Goal: Task Accomplishment & Management: Manage account settings

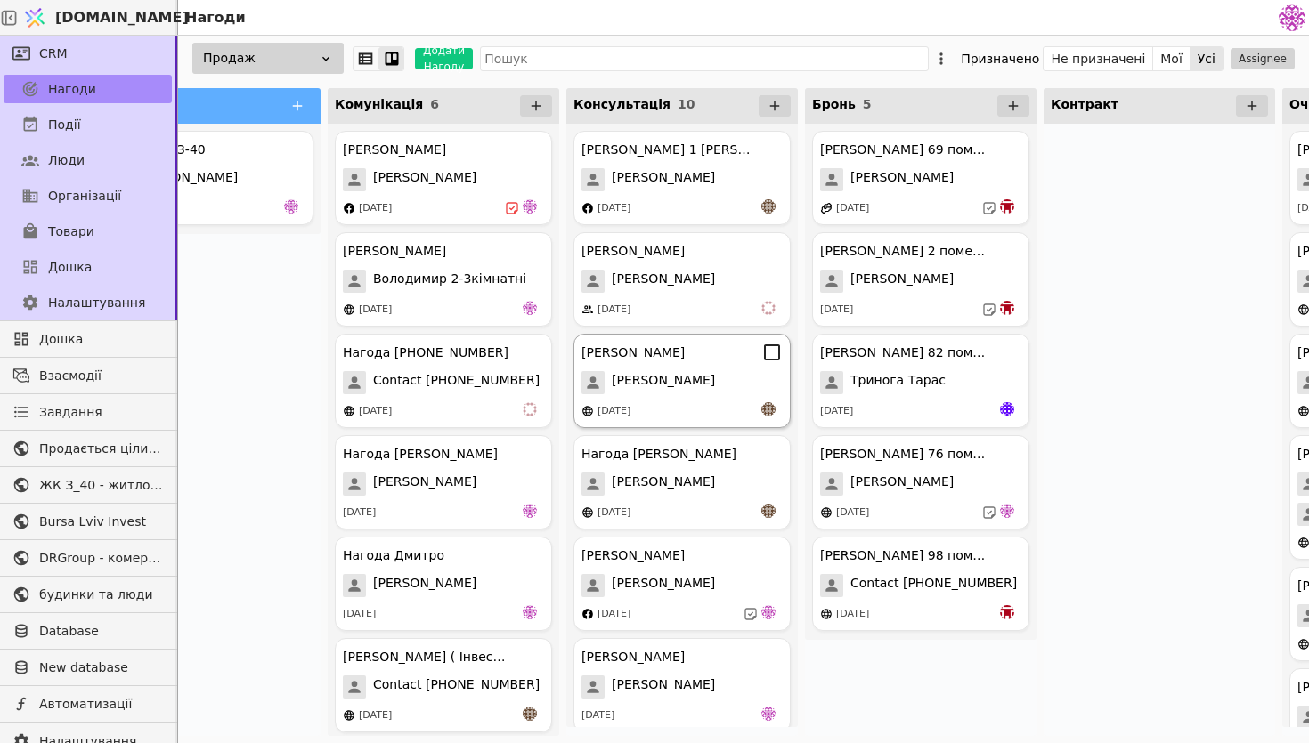
scroll to position [0, 99]
click at [922, 194] on div "[PERSON_NAME] 69 помешкання Курдонери [PERSON_NAME] [DATE]" at bounding box center [917, 178] width 217 height 94
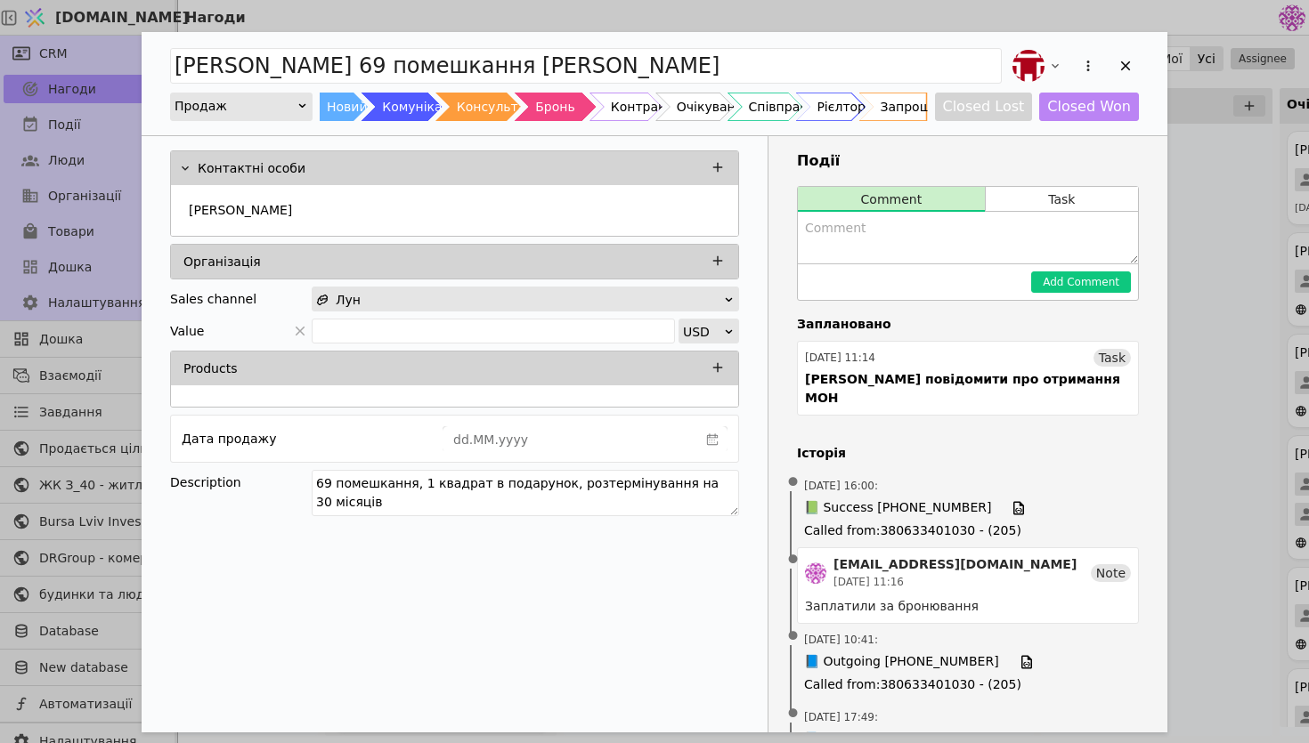
click at [1269, 274] on div "[PERSON_NAME] 69 помешкання Курдонери Продаж Новий Комунікація Консультація Бро…" at bounding box center [654, 371] width 1309 height 743
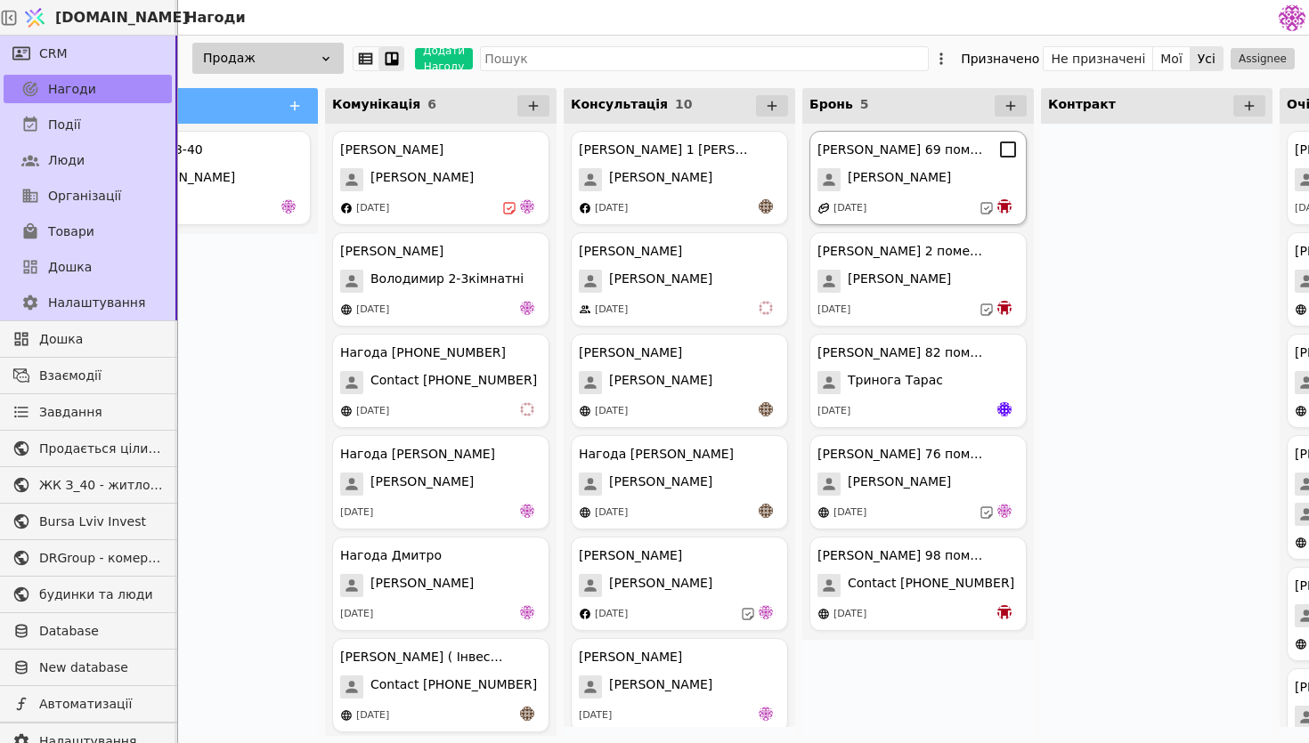
click at [908, 191] on span "[PERSON_NAME]" at bounding box center [899, 179] width 103 height 23
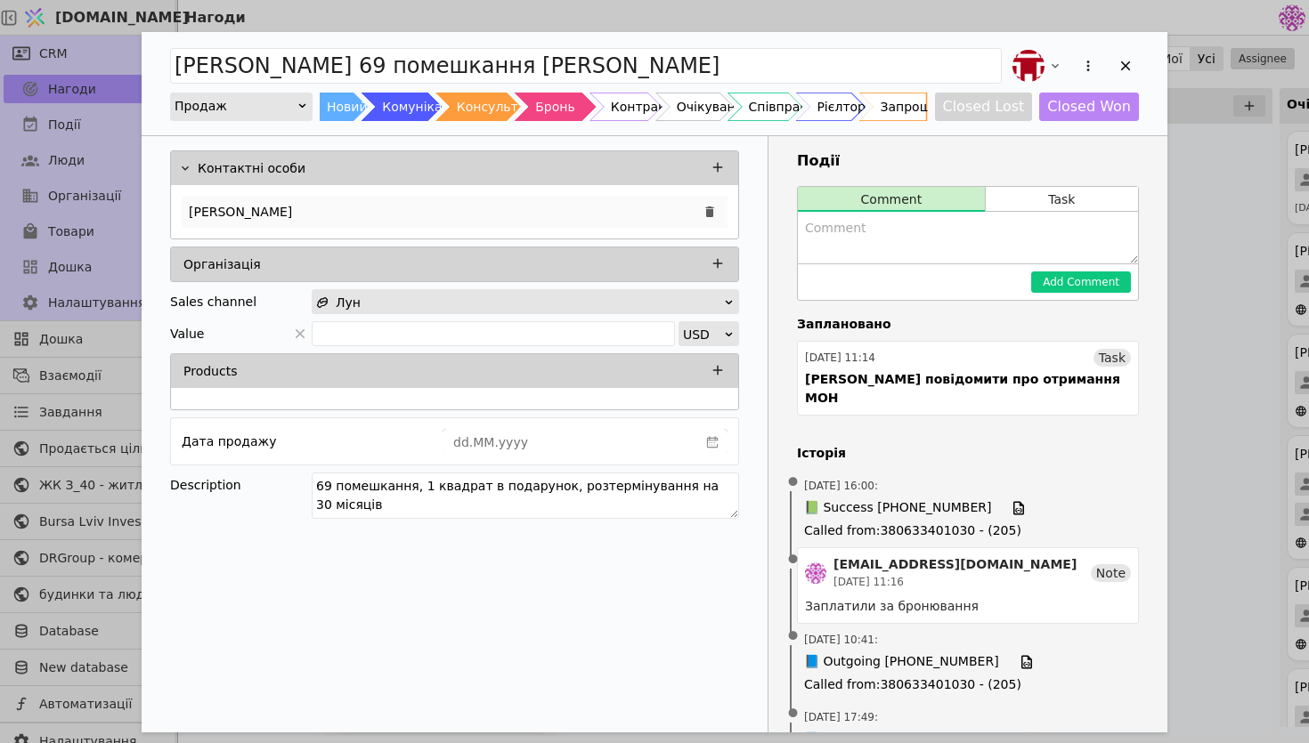
click at [451, 203] on div "[PERSON_NAME]" at bounding box center [455, 212] width 546 height 32
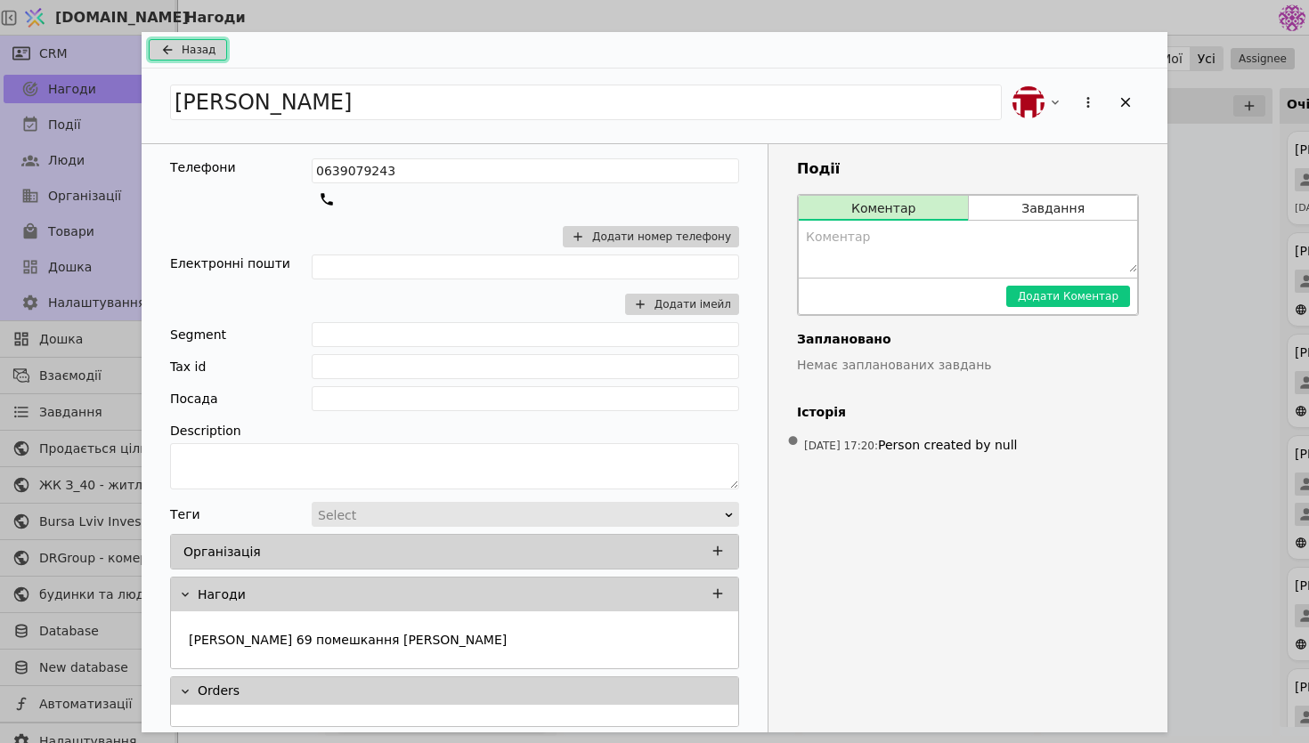
click at [211, 46] on span "Назад" at bounding box center [199, 50] width 34 height 16
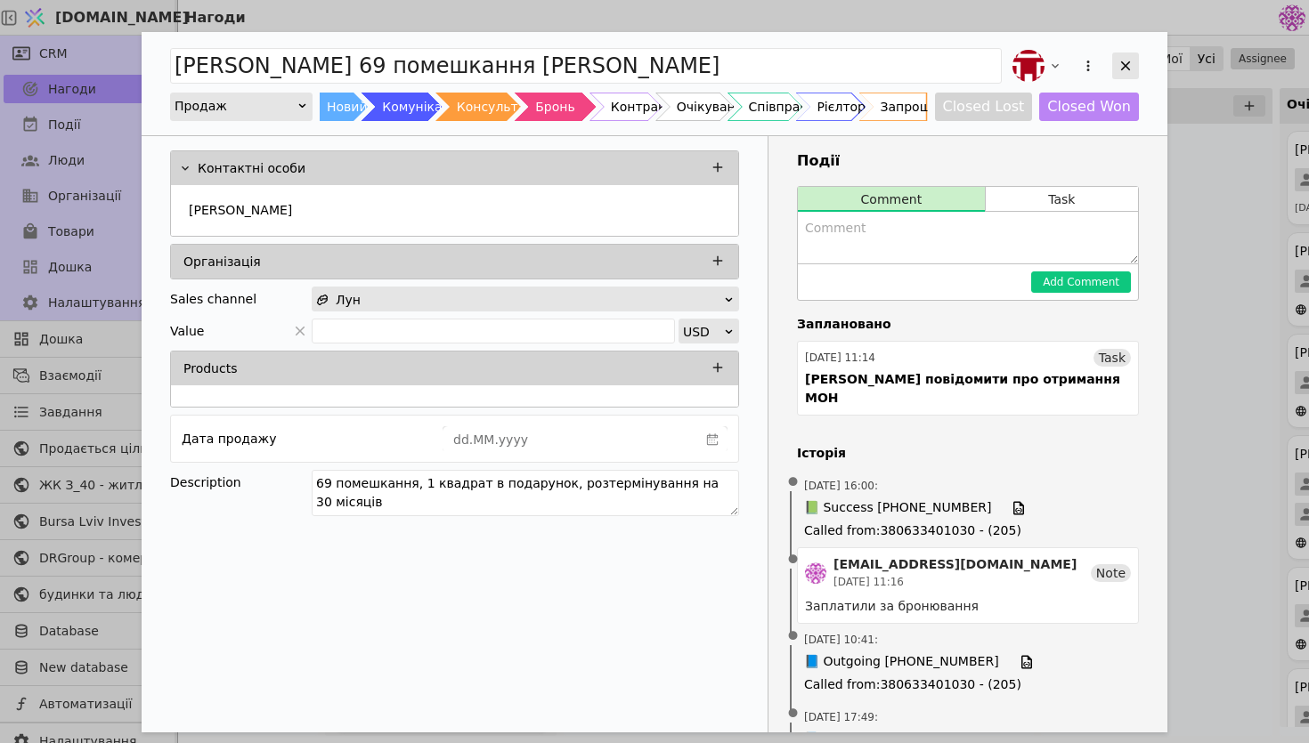
click at [1122, 70] on icon "Add Opportunity" at bounding box center [1125, 66] width 16 height 16
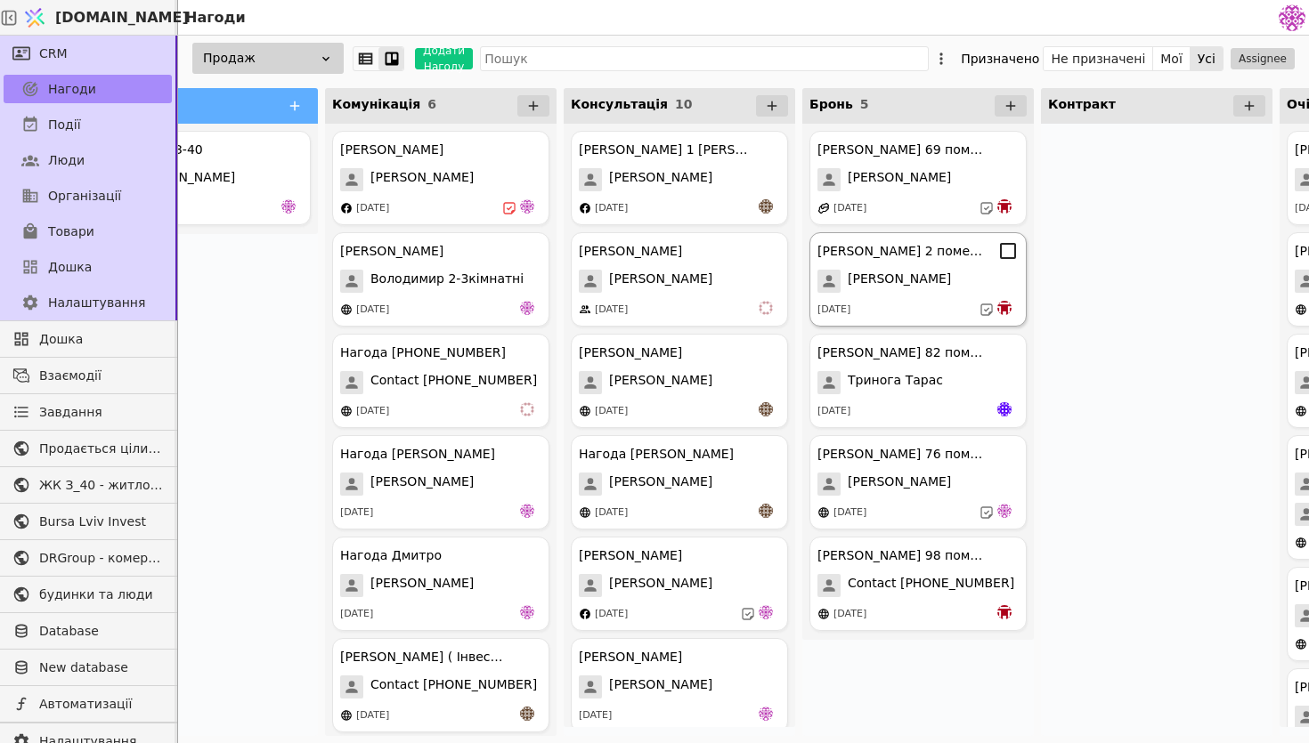
click at [935, 285] on div "[PERSON_NAME]" at bounding box center [917, 281] width 201 height 23
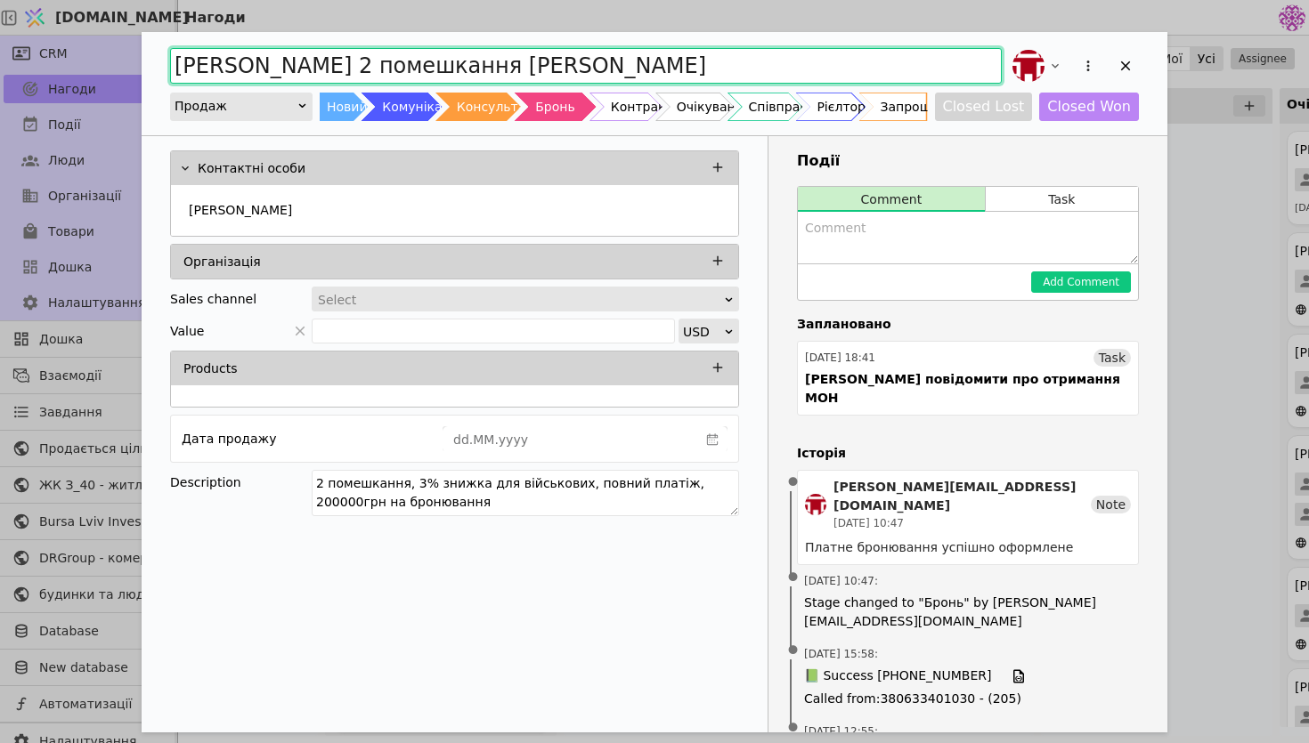
drag, startPoint x: 270, startPoint y: 69, endPoint x: 150, endPoint y: 58, distance: 120.7
click at [149, 58] on div "[PERSON_NAME] 2 помешкання [PERSON_NAME] Новий Комунікація Консультація Бронь К…" at bounding box center [655, 83] width 1026 height 103
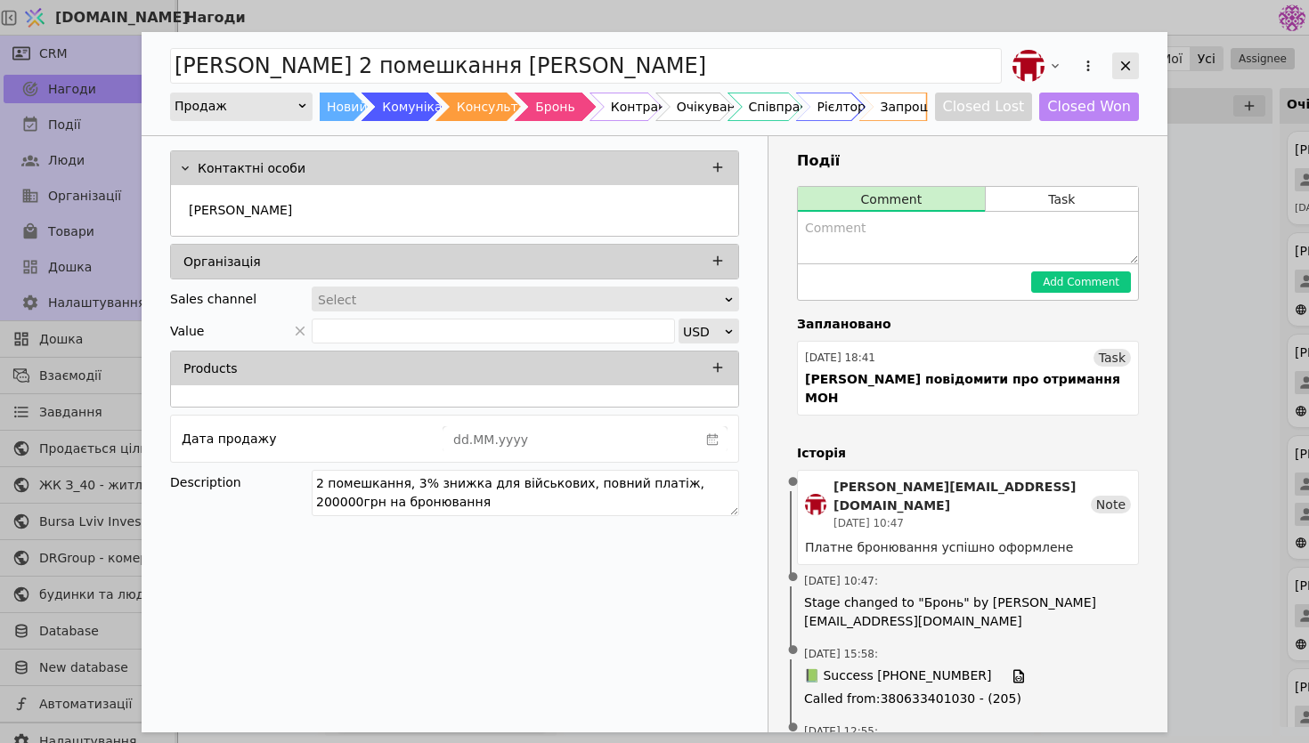
click at [1131, 67] on icon "Add Opportunity" at bounding box center [1125, 66] width 16 height 16
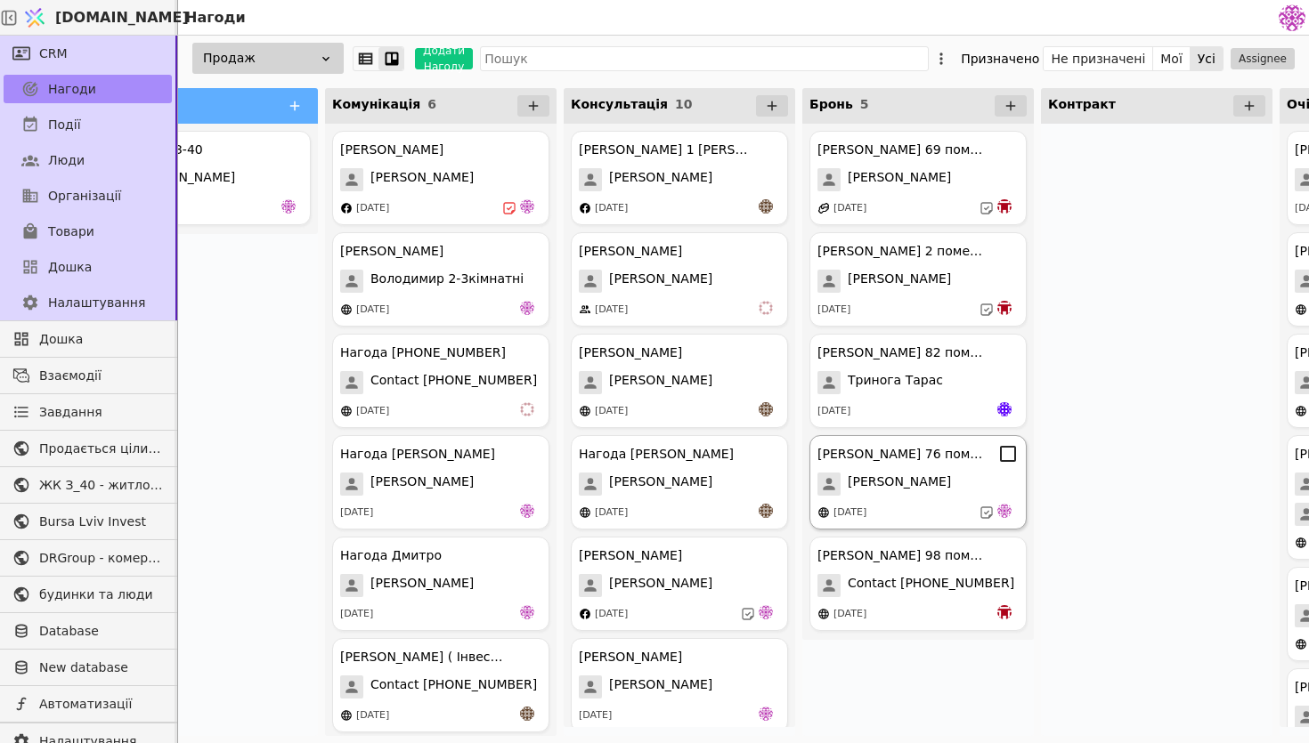
click at [865, 467] on div "[PERSON_NAME] 76 помешкання [PERSON_NAME] [DATE]" at bounding box center [917, 482] width 217 height 94
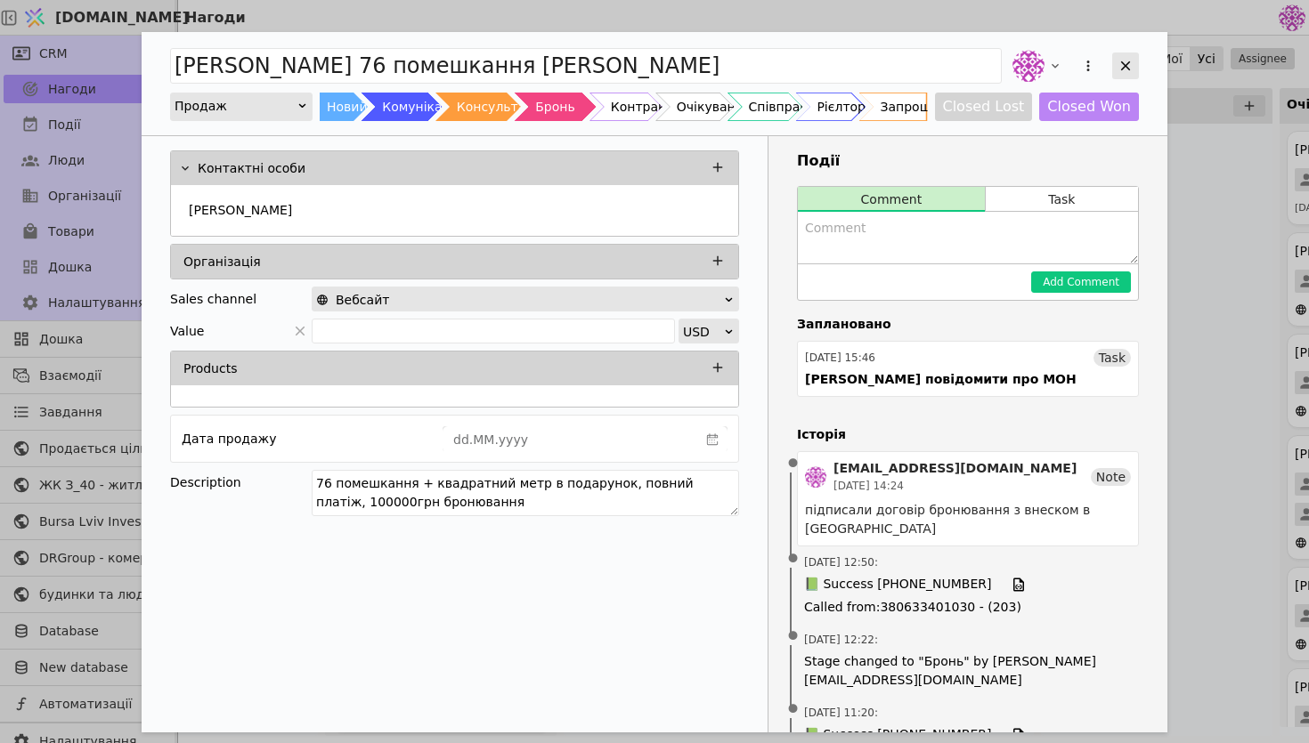
click at [1129, 69] on icon "Add Opportunity" at bounding box center [1126, 66] width 10 height 10
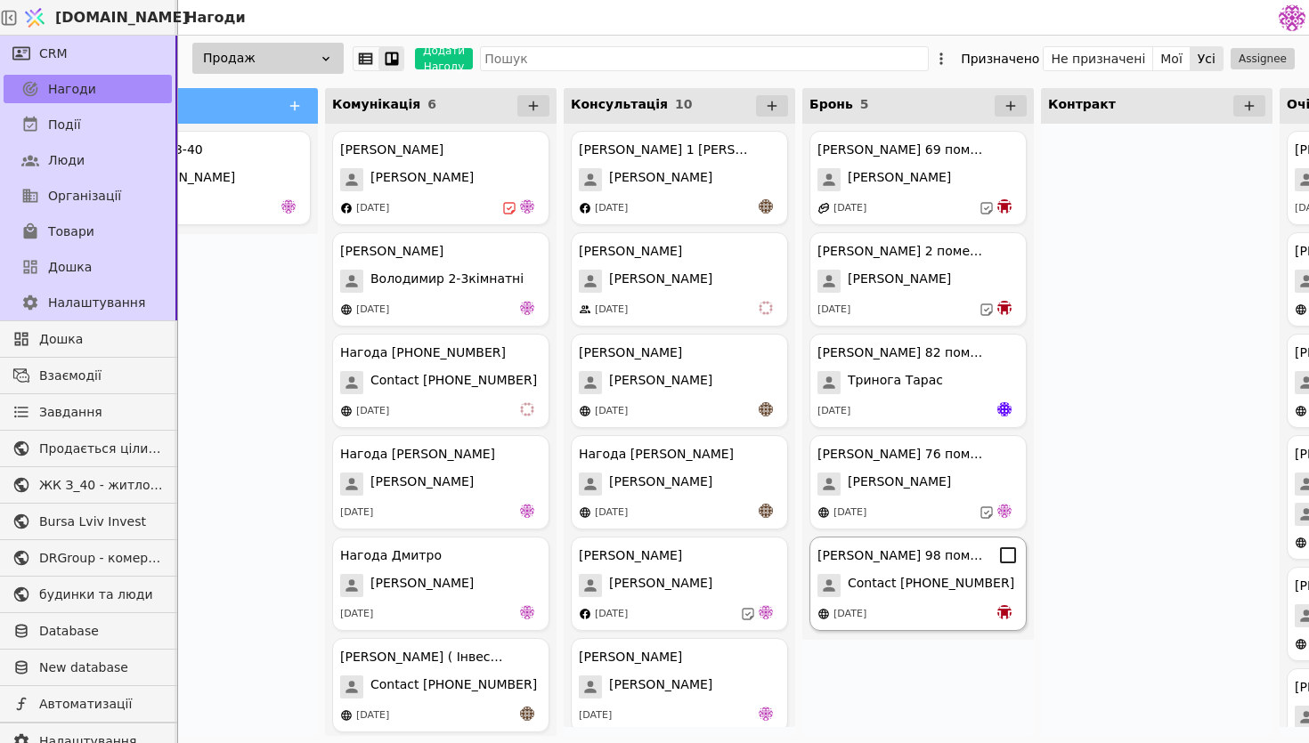
click at [883, 596] on span "Contact [PHONE_NUMBER]" at bounding box center [931, 585] width 166 height 23
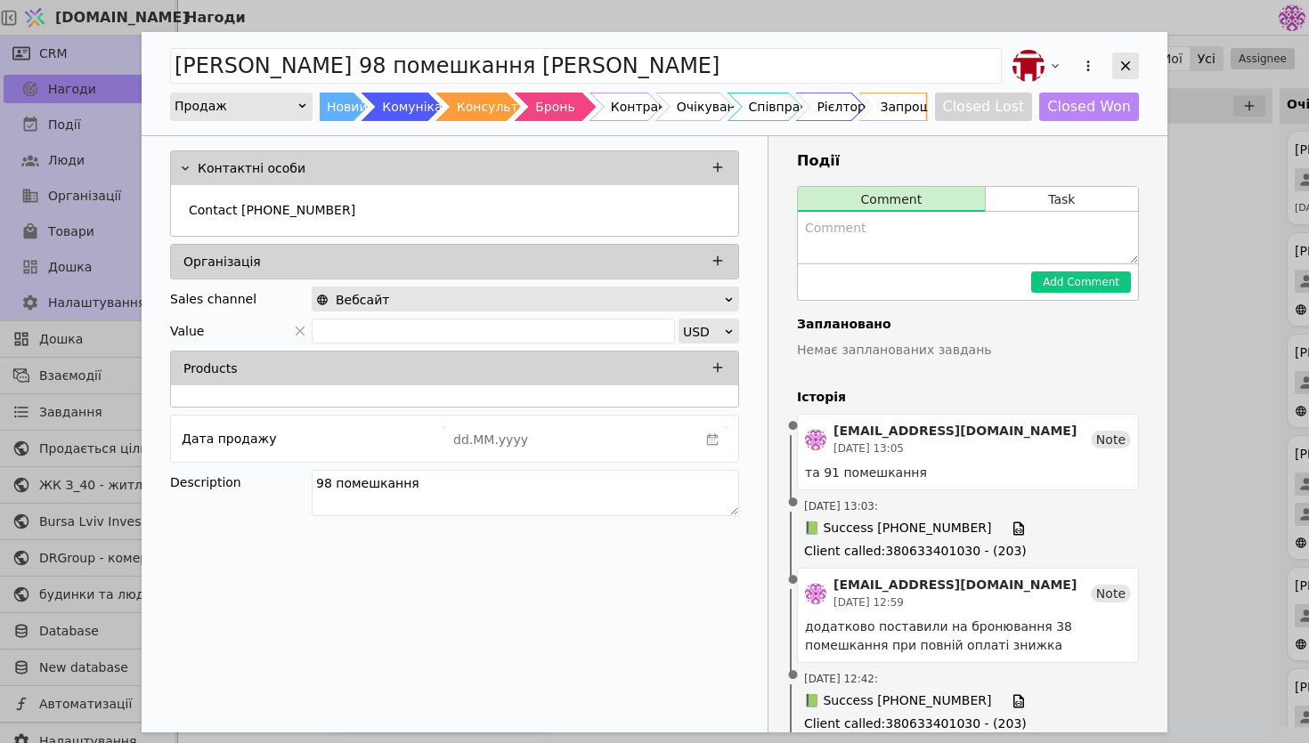
click at [1132, 58] on icon "Add Opportunity" at bounding box center [1125, 66] width 16 height 16
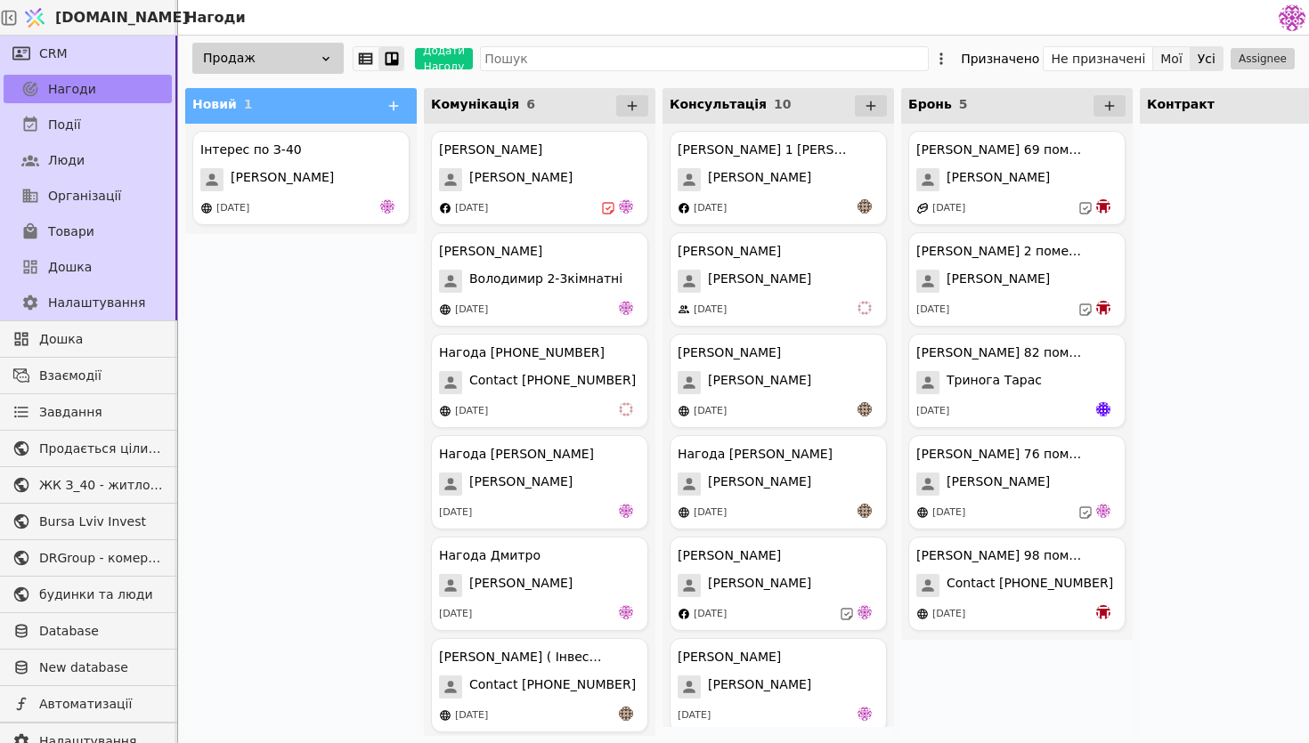
click at [1164, 53] on button "Мої" at bounding box center [1171, 58] width 37 height 25
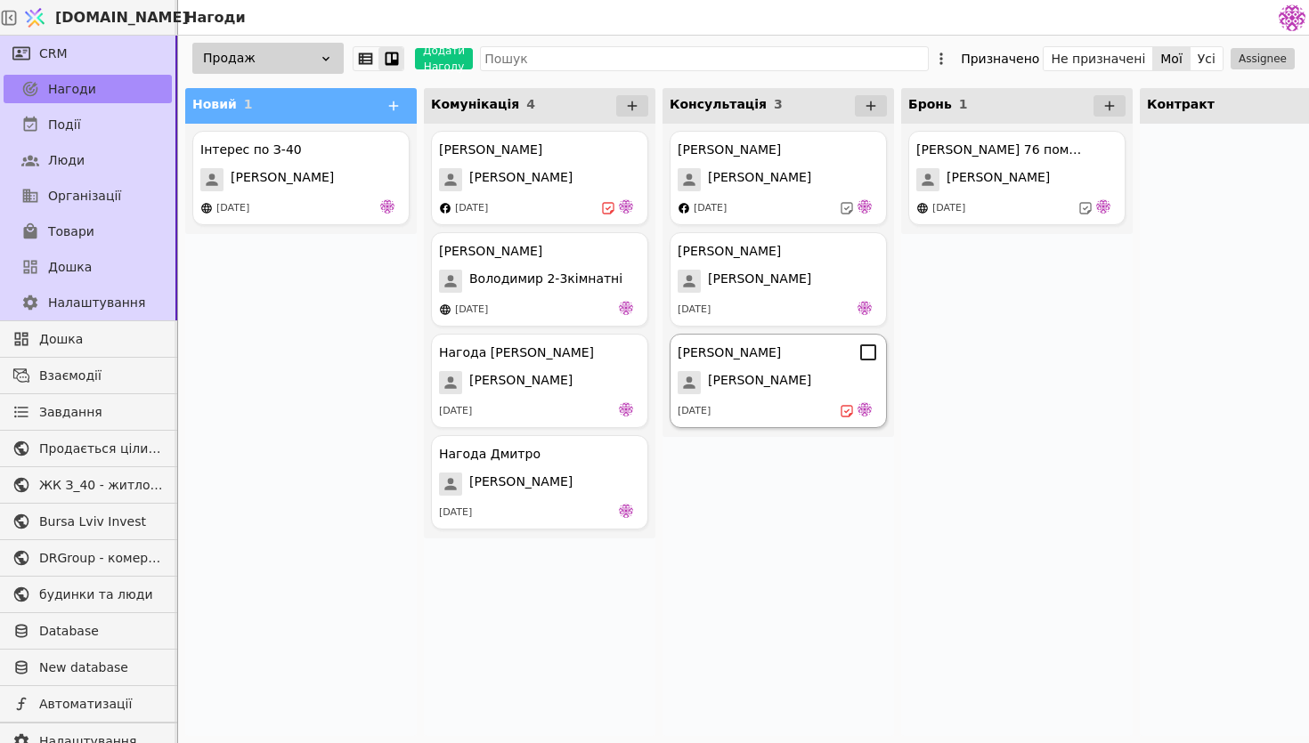
click at [713, 377] on span "[PERSON_NAME]" at bounding box center [759, 382] width 103 height 23
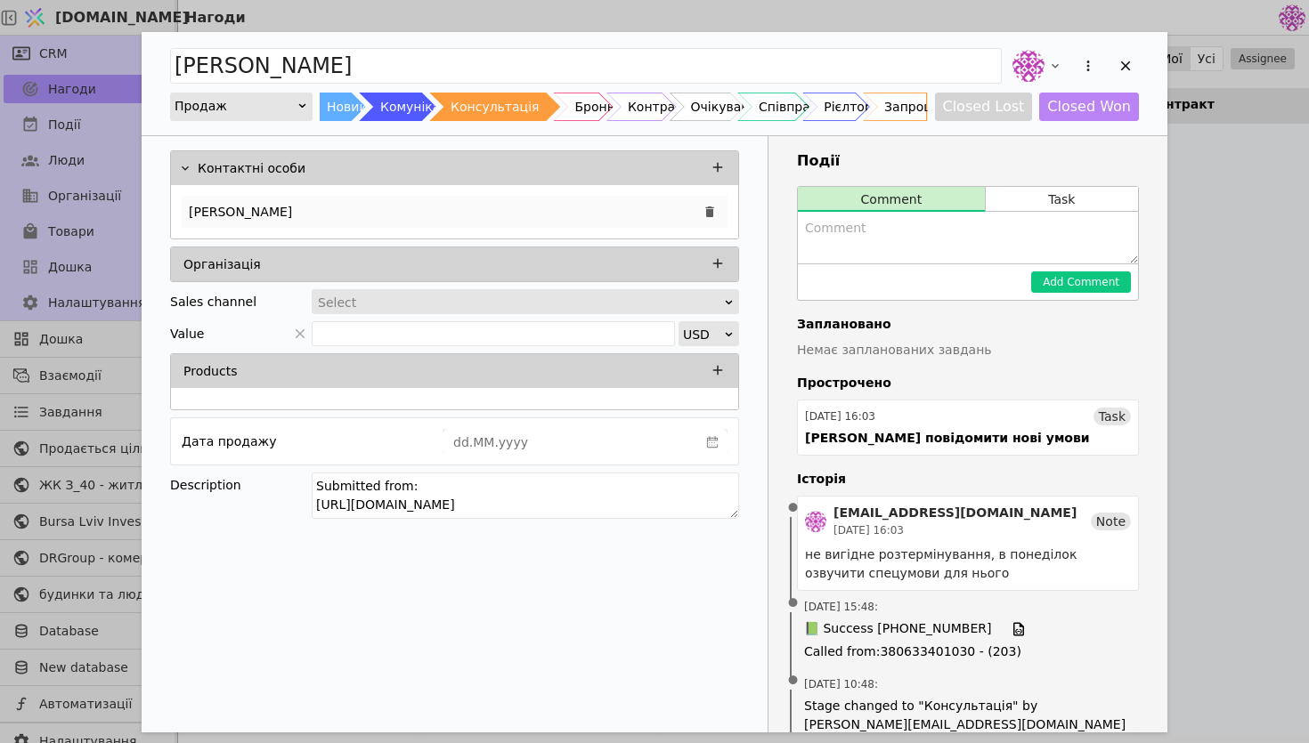
click at [544, 208] on div "[PERSON_NAME]" at bounding box center [455, 212] width 546 height 32
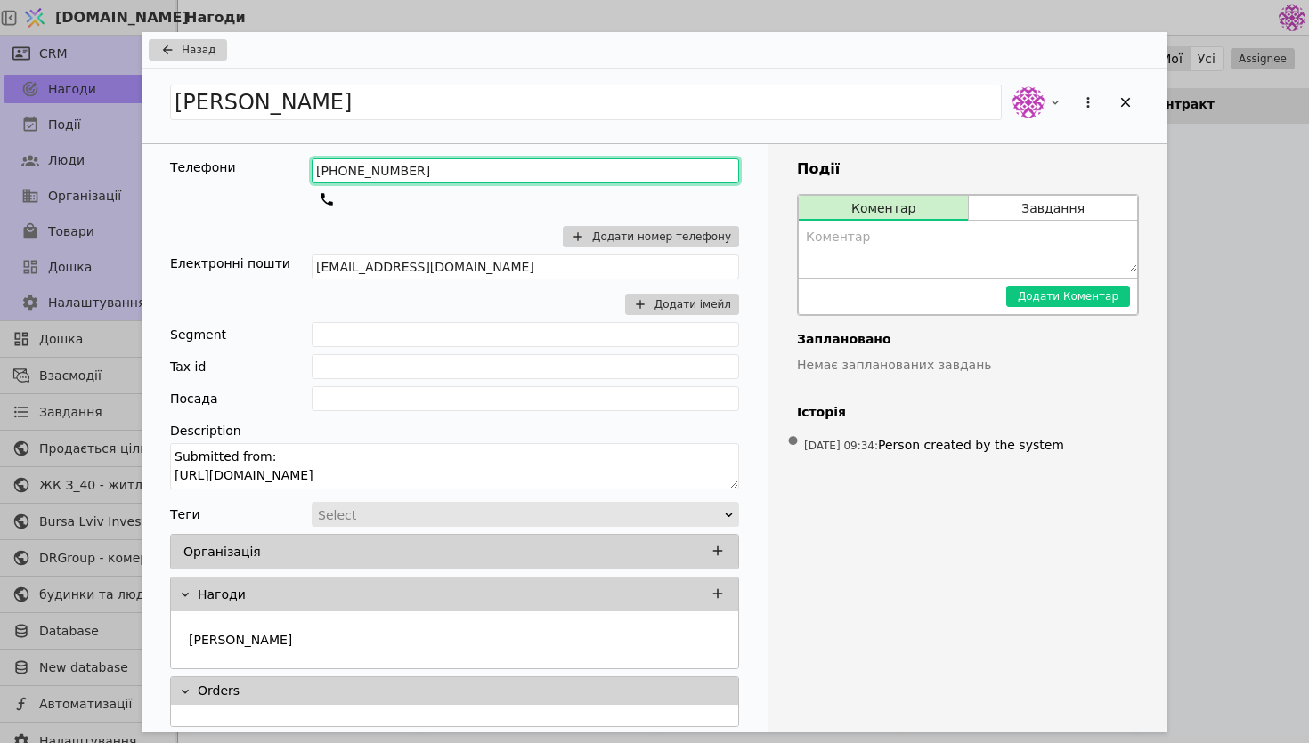
drag, startPoint x: 499, startPoint y: 173, endPoint x: 271, endPoint y: 168, distance: 228.8
click at [271, 168] on div "Телефони [PHONE_NUMBER] Додати номер телефону" at bounding box center [454, 206] width 569 height 96
